Goal: Task Accomplishment & Management: Manage account settings

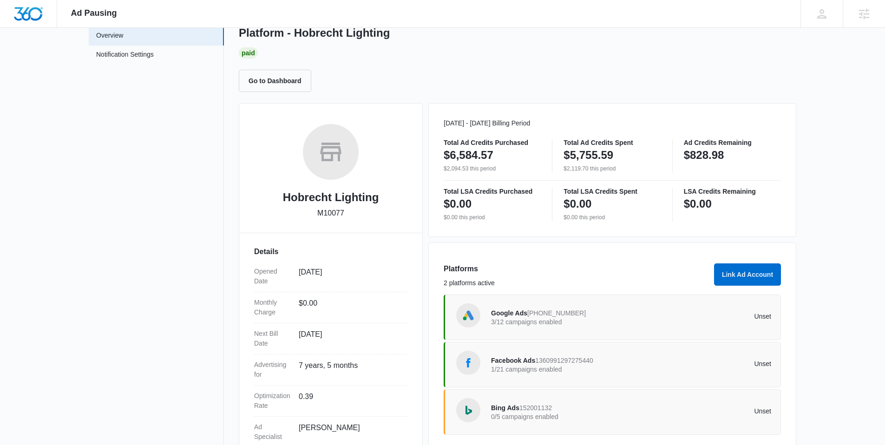
scroll to position [62, 0]
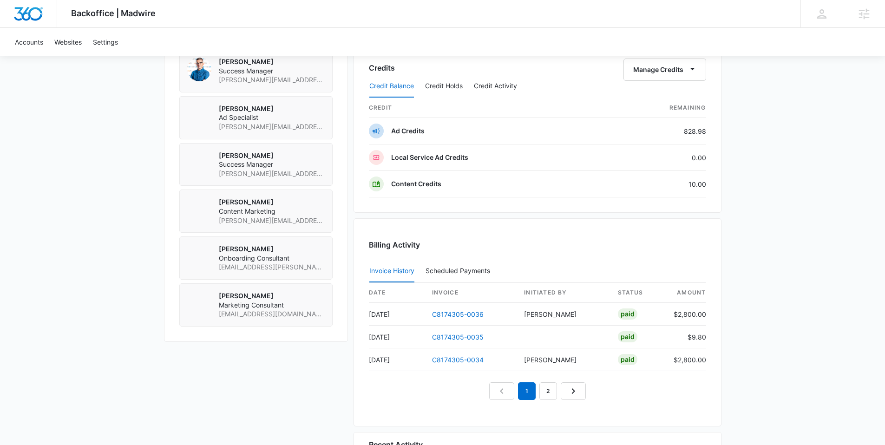
scroll to position [807, 0]
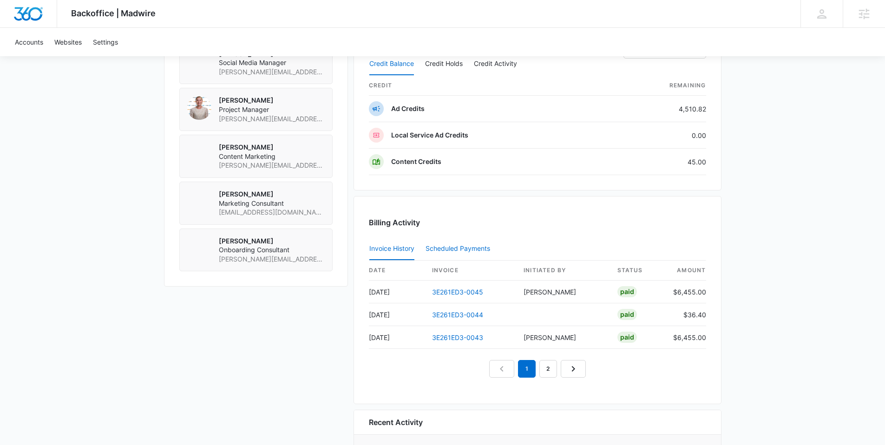
scroll to position [831, 0]
